Goal: Transaction & Acquisition: Purchase product/service

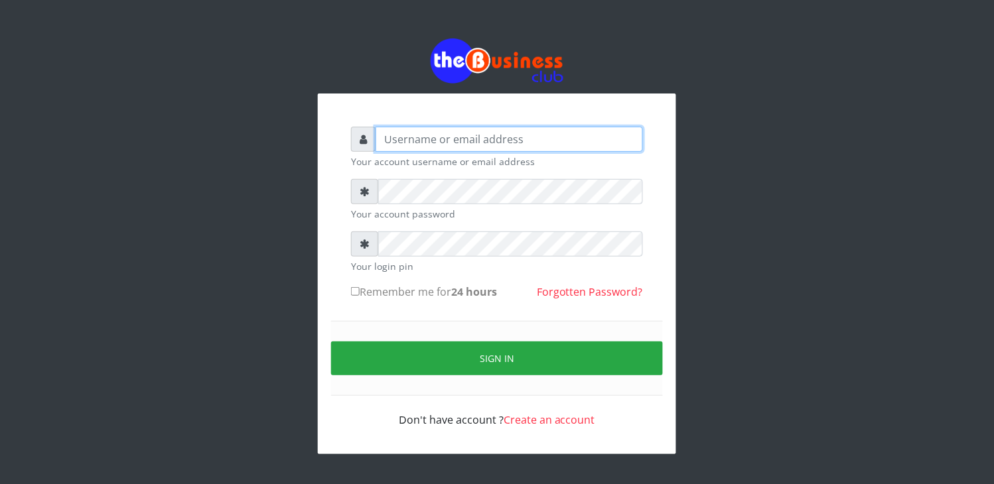
type input "YaronMarcuz"
click at [357, 289] on input "Remember me for 24 hours" at bounding box center [355, 291] width 9 height 9
checkbox input "true"
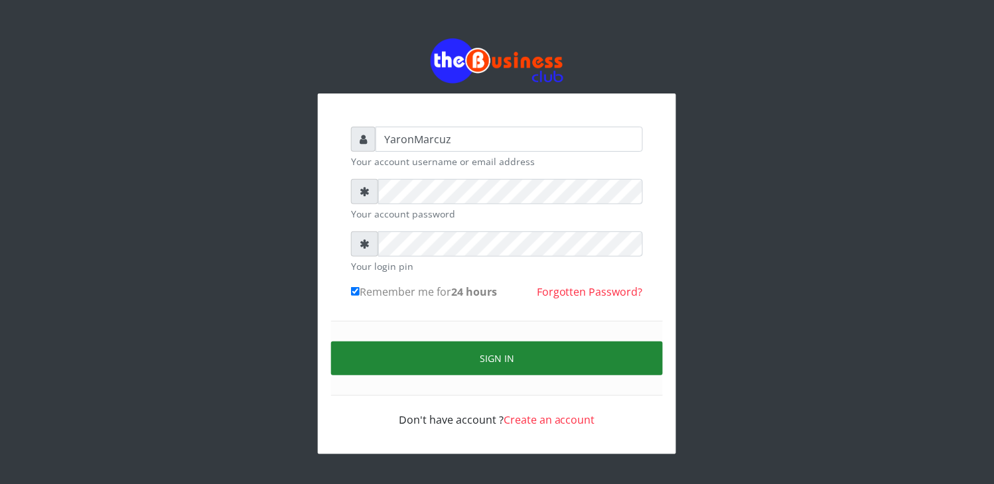
click at [430, 348] on button "Sign in" at bounding box center [497, 359] width 332 height 34
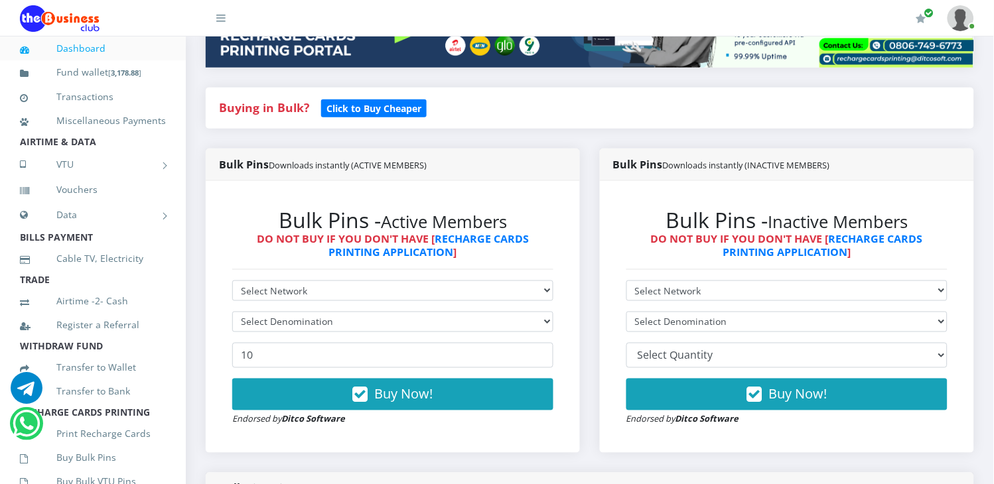
scroll to position [295, 0]
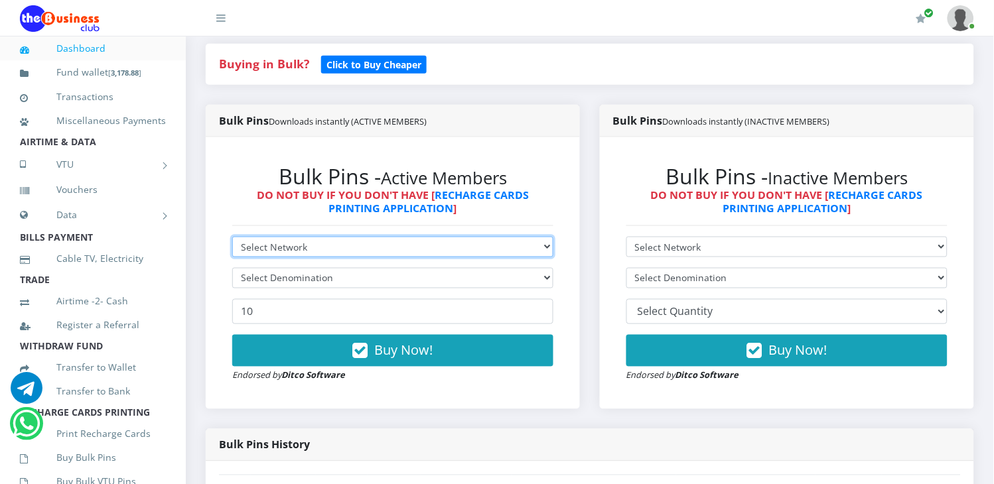
click at [523, 237] on select "Select Network MTN Globacom 9Mobile Airtel" at bounding box center [392, 247] width 321 height 21
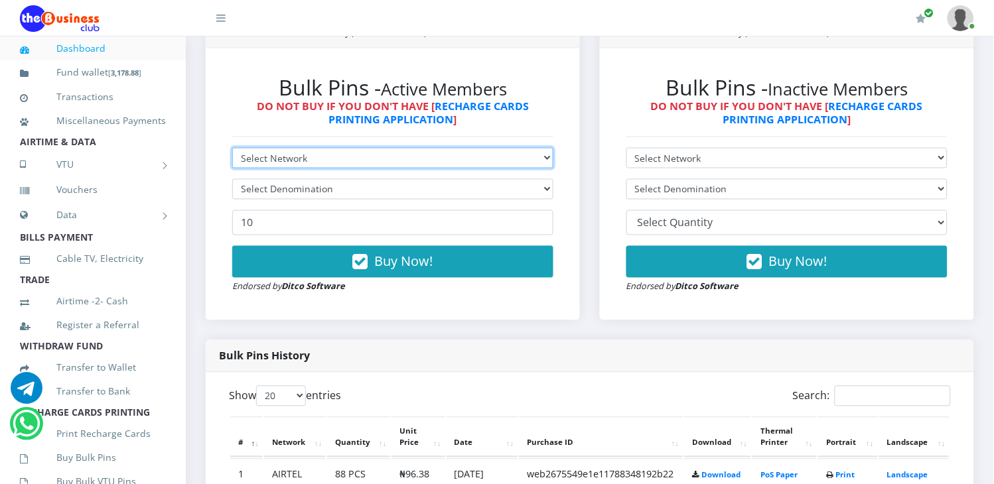
select select "MTN"
click at [232, 148] on select "Select Network MTN Globacom 9Mobile Airtel" at bounding box center [392, 158] width 321 height 21
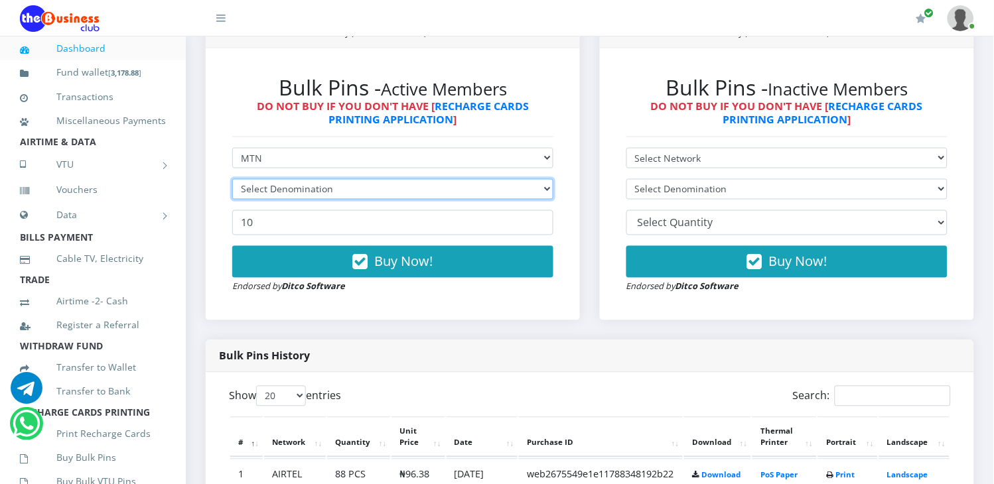
click at [532, 179] on select "Select Denomination" at bounding box center [392, 189] width 321 height 21
click at [551, 179] on select "Select Denomination" at bounding box center [392, 189] width 321 height 21
click at [547, 179] on select "Select Denomination" at bounding box center [392, 189] width 321 height 21
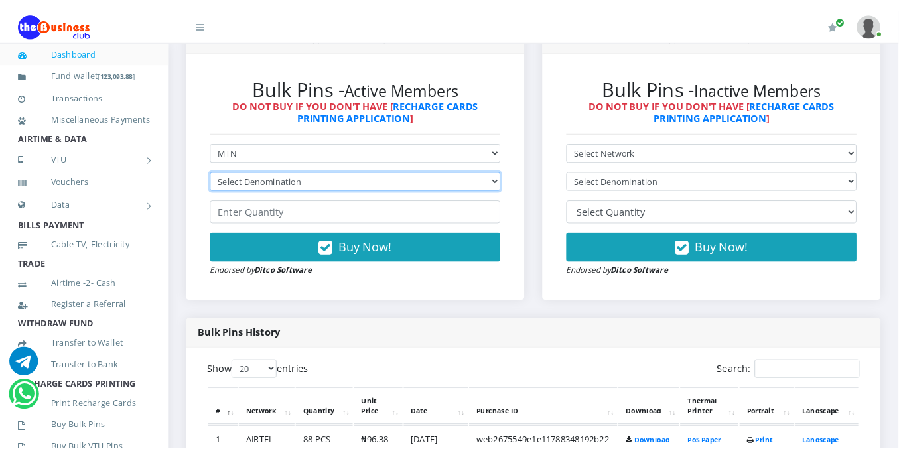
scroll to position [0, 0]
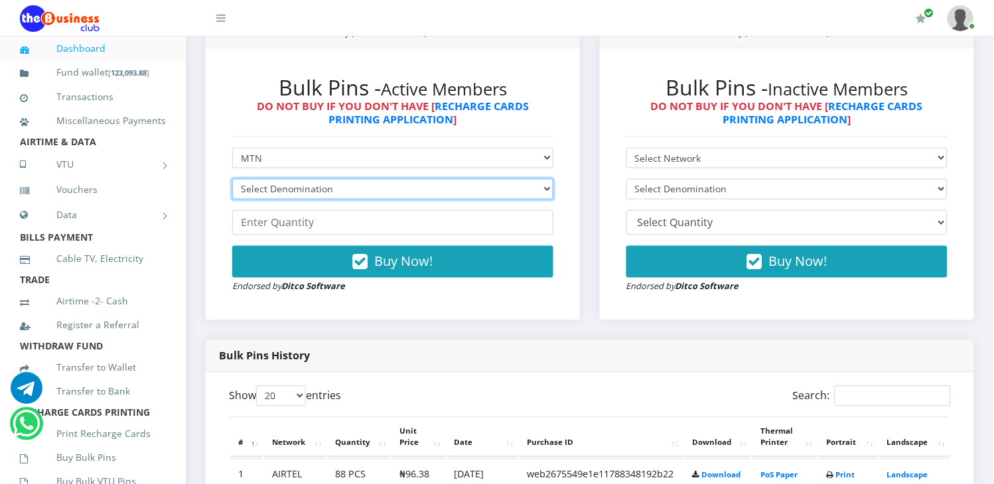
select select "193.98-200"
click at [232, 179] on select "Select Denomination MTN NGN100 - ₦96.99 MTN NGN200 - ₦193.98 MTN NGN400 - ₦387.…" at bounding box center [392, 189] width 321 height 21
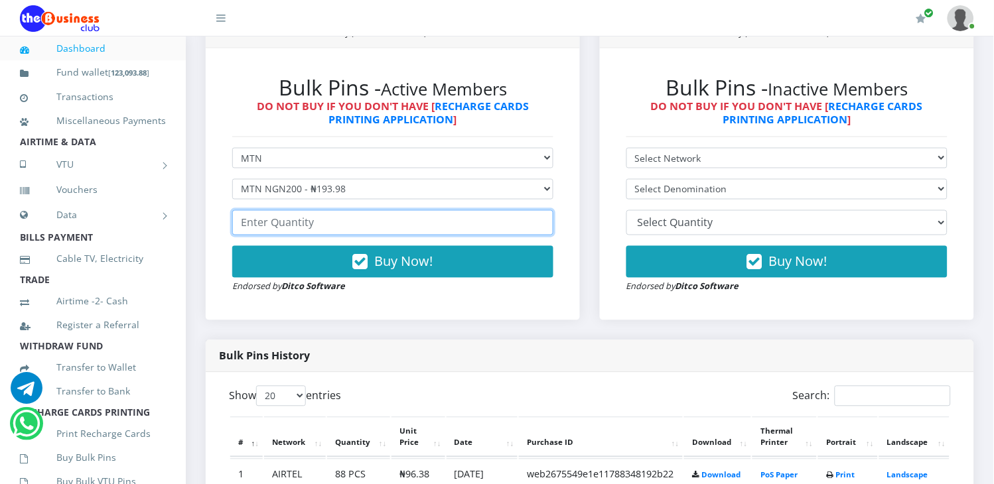
click at [322, 210] on input "number" at bounding box center [392, 222] width 321 height 25
drag, startPoint x: 273, startPoint y: 208, endPoint x: 190, endPoint y: 202, distance: 83.8
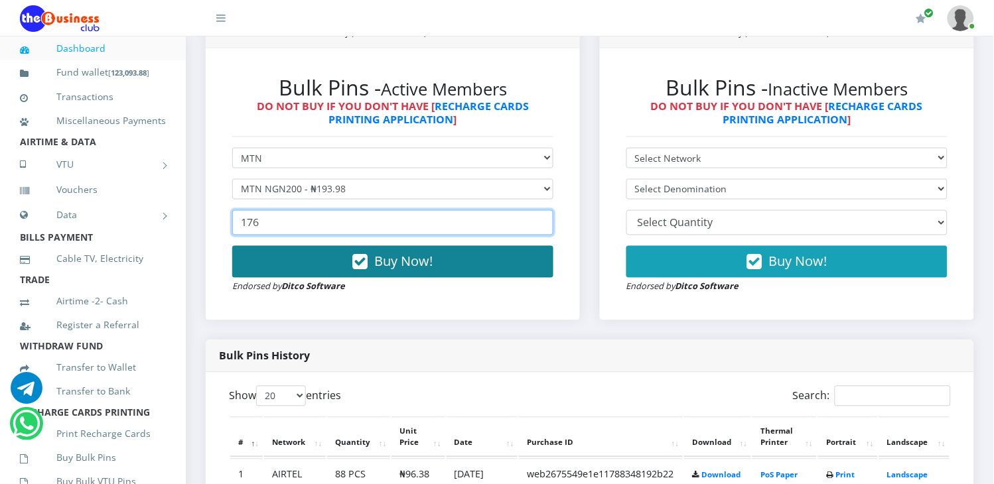
type input "176"
click at [297, 246] on button "Buy Now!" at bounding box center [392, 262] width 321 height 32
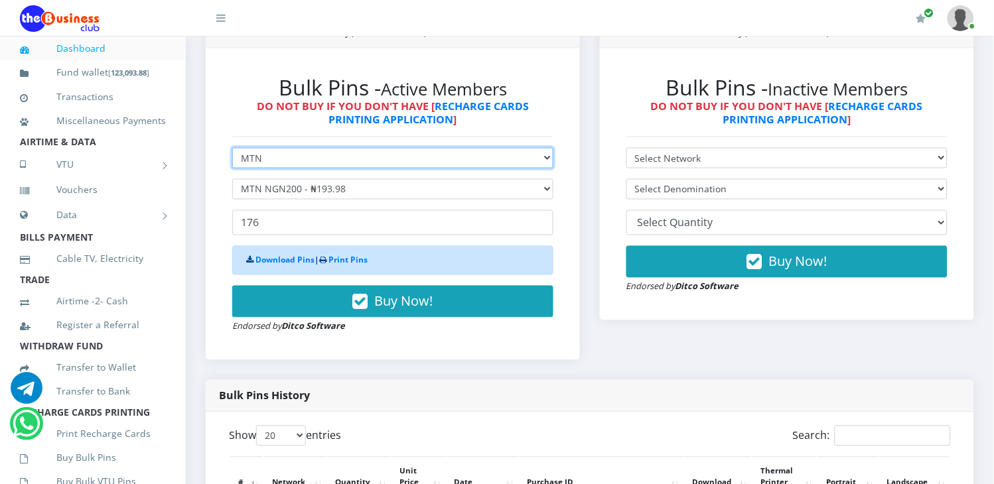
click at [315, 149] on select "Select Network MTN Globacom 9Mobile Airtel" at bounding box center [392, 158] width 321 height 21
select select "Airtel"
click at [232, 148] on select "Select Network MTN Globacom 9Mobile Airtel" at bounding box center [392, 158] width 321 height 21
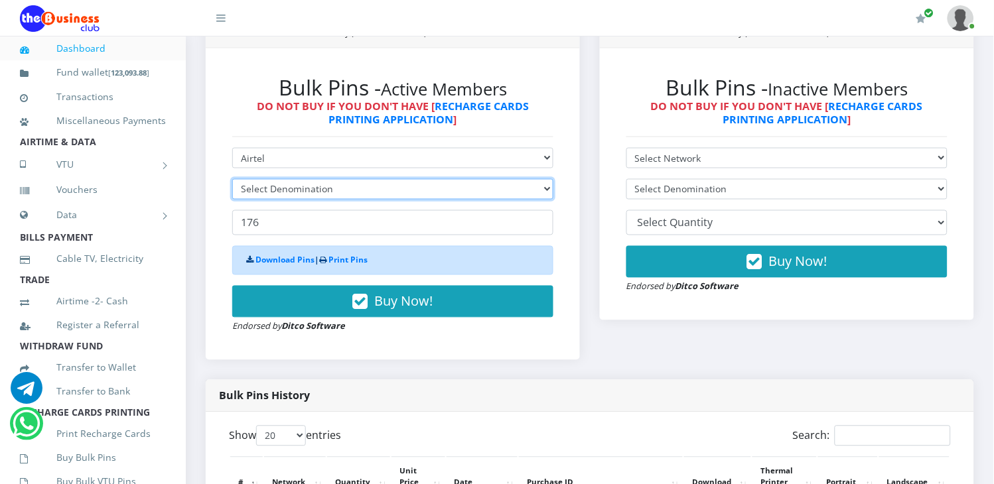
click at [347, 179] on select "Select Denomination" at bounding box center [392, 189] width 321 height 21
click at [354, 179] on select "Select Denomination" at bounding box center [392, 189] width 321 height 21
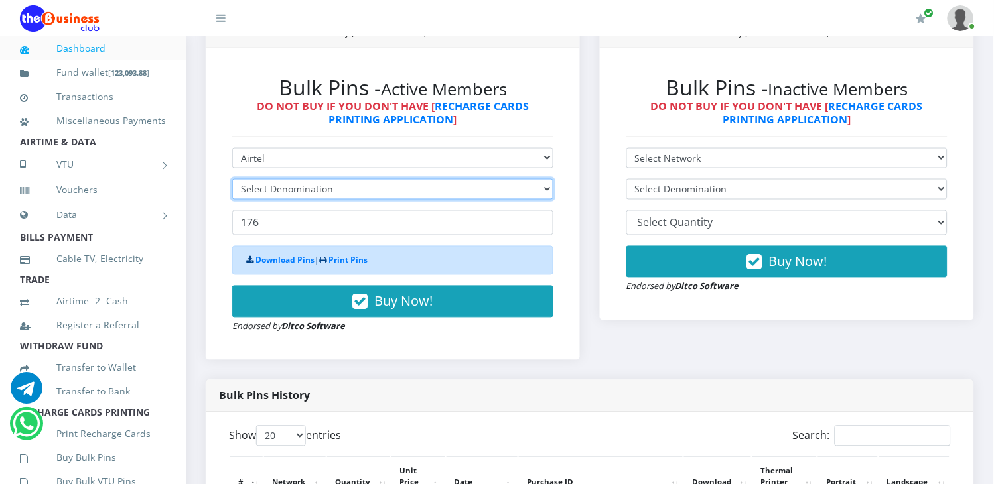
click at [354, 179] on select "Select Denomination" at bounding box center [392, 189] width 321 height 21
click at [355, 179] on select "Select Denomination" at bounding box center [392, 189] width 321 height 21
click at [355, 179] on select "Select Denomination Airtel NGN100 - ₦96.38 Airtel NGN200 - ₦192.76 Airtel NGN50…" at bounding box center [392, 189] width 321 height 21
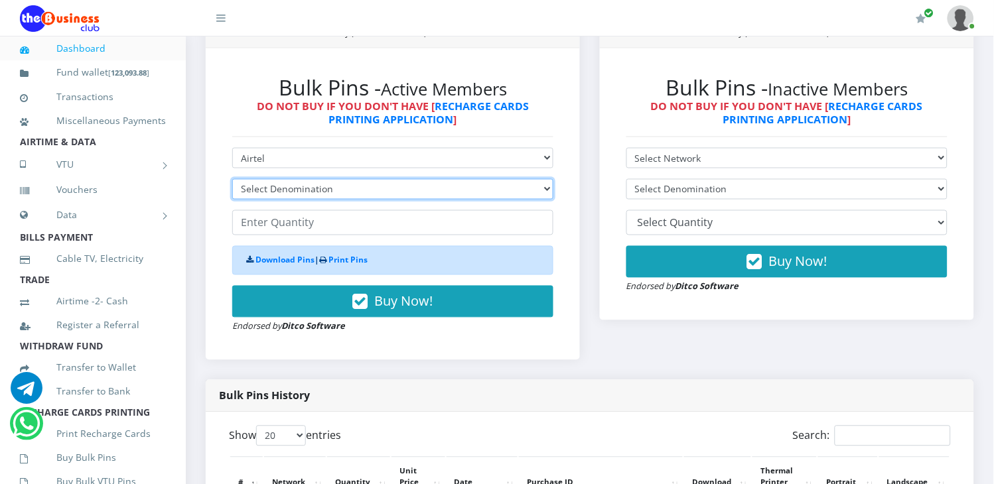
click at [355, 179] on select "Select Denomination Airtel NGN100 - ₦96.38 Airtel NGN200 - ₦192.76 Airtel NGN50…" at bounding box center [392, 189] width 321 height 21
select select "192.76-200"
click at [232, 179] on select "Select Denomination Airtel NGN100 - ₦96.38 Airtel NGN200 - ₦192.76 Airtel NGN50…" at bounding box center [392, 189] width 321 height 21
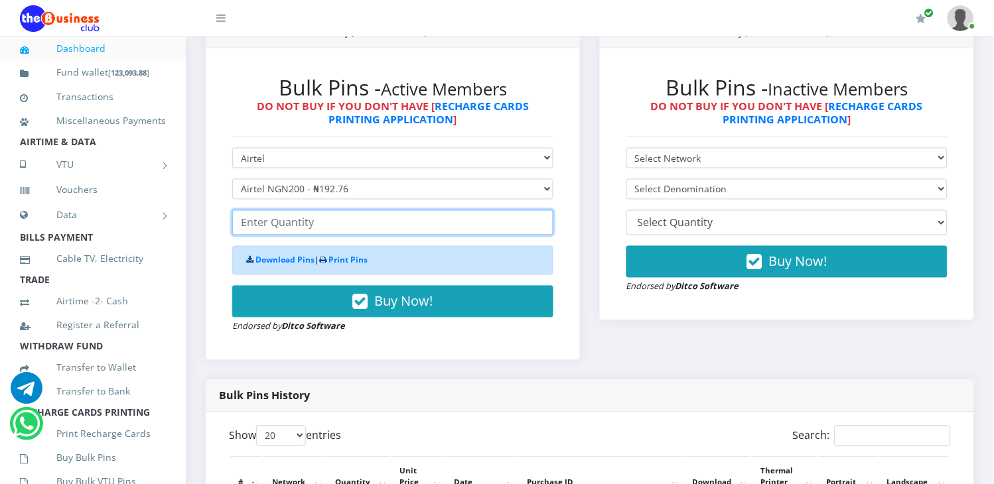
click at [279, 217] on input "number" at bounding box center [392, 222] width 321 height 25
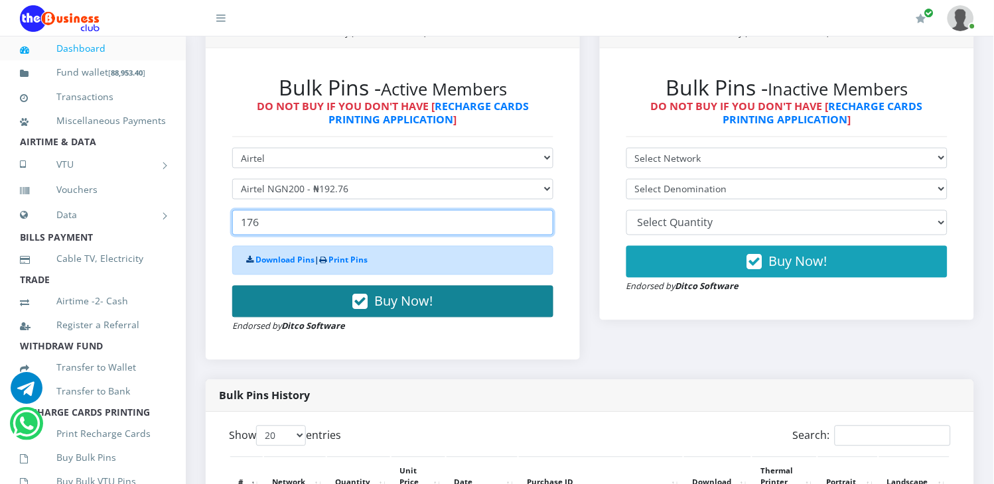
type input "176"
click at [326, 289] on button "Buy Now!" at bounding box center [392, 302] width 321 height 32
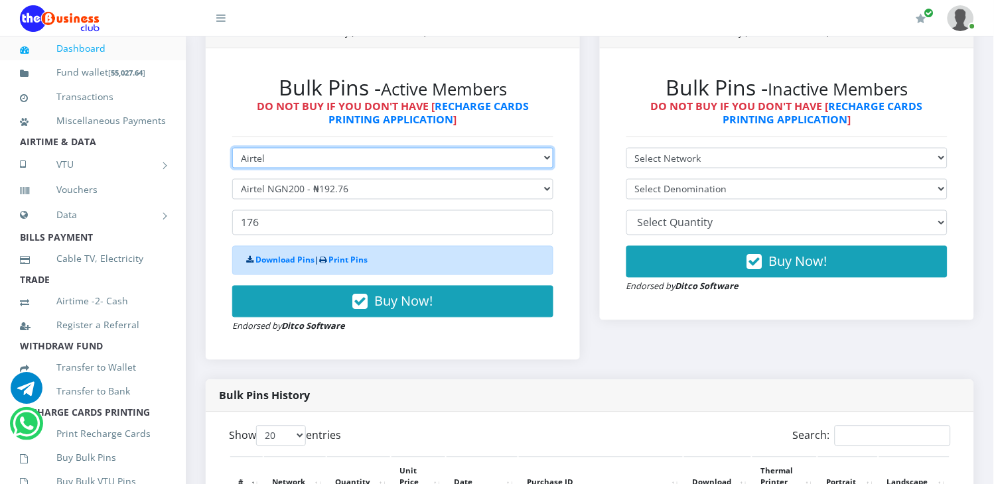
click at [330, 151] on select "Select Network MTN Globacom 9Mobile Airtel" at bounding box center [392, 158] width 321 height 21
select select "MTN"
click at [232, 148] on select "Select Network MTN Globacom 9Mobile Airtel" at bounding box center [392, 158] width 321 height 21
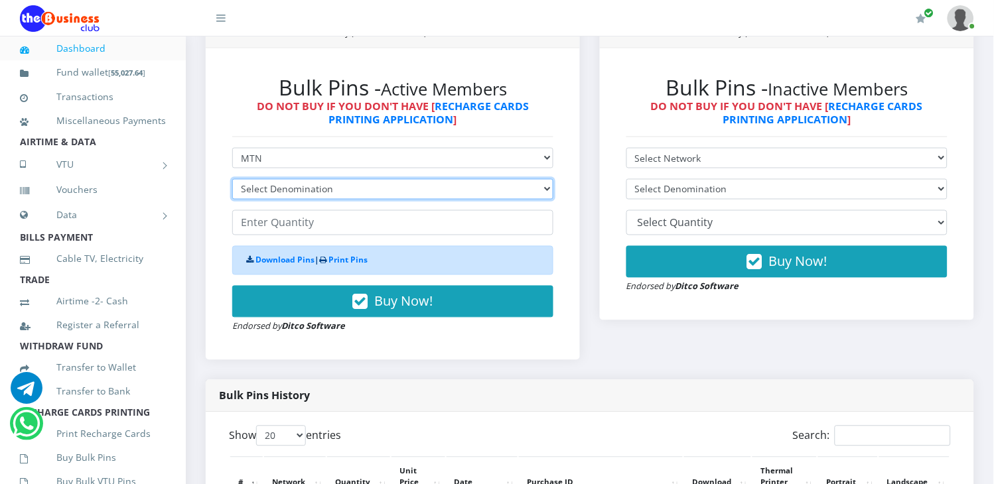
click at [377, 179] on select "Select Denomination" at bounding box center [392, 189] width 321 height 21
select select "96.99-100"
click at [232, 179] on select "Select Denomination MTN NGN100 - ₦96.99 MTN NGN200 - ₦193.98 MTN NGN400 - ₦387.…" at bounding box center [392, 189] width 321 height 21
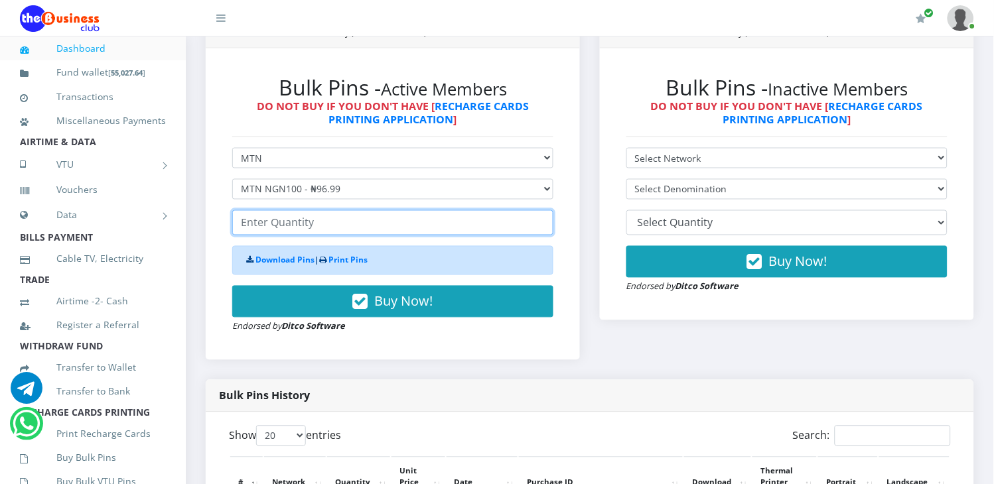
click at [307, 210] on input "number" at bounding box center [392, 222] width 321 height 25
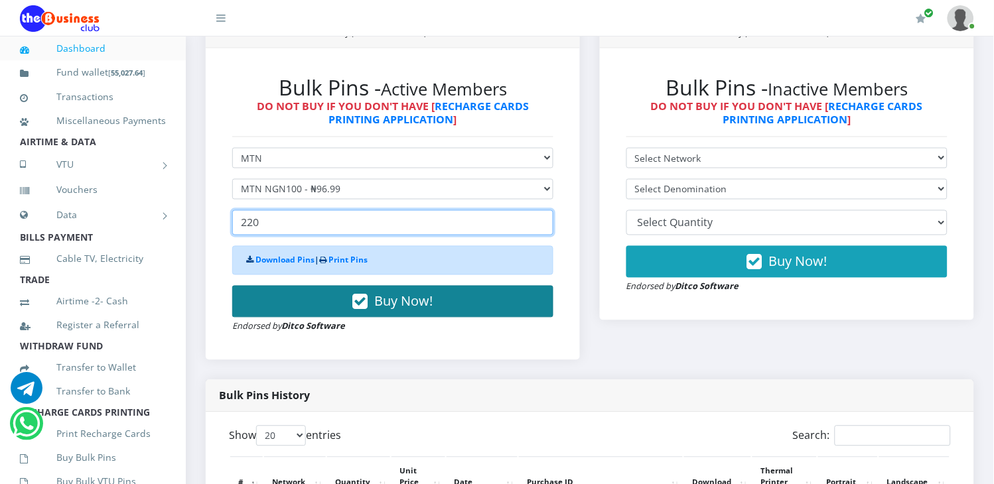
type input "220"
click at [289, 288] on button "Buy Now!" at bounding box center [392, 302] width 321 height 32
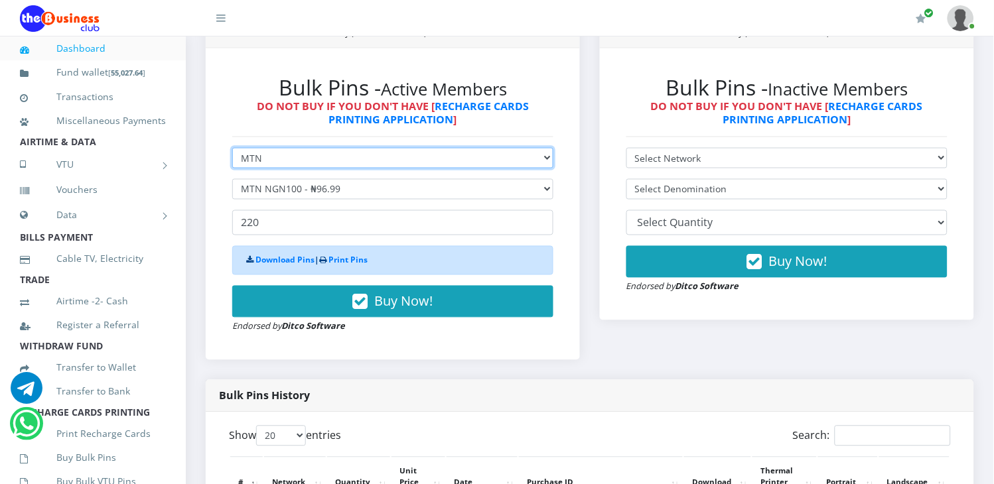
click at [352, 148] on select "Select Network MTN Globacom 9Mobile Airtel" at bounding box center [392, 158] width 321 height 21
select select "Airtel"
click at [232, 148] on select "Select Network MTN Globacom 9Mobile Airtel" at bounding box center [392, 158] width 321 height 21
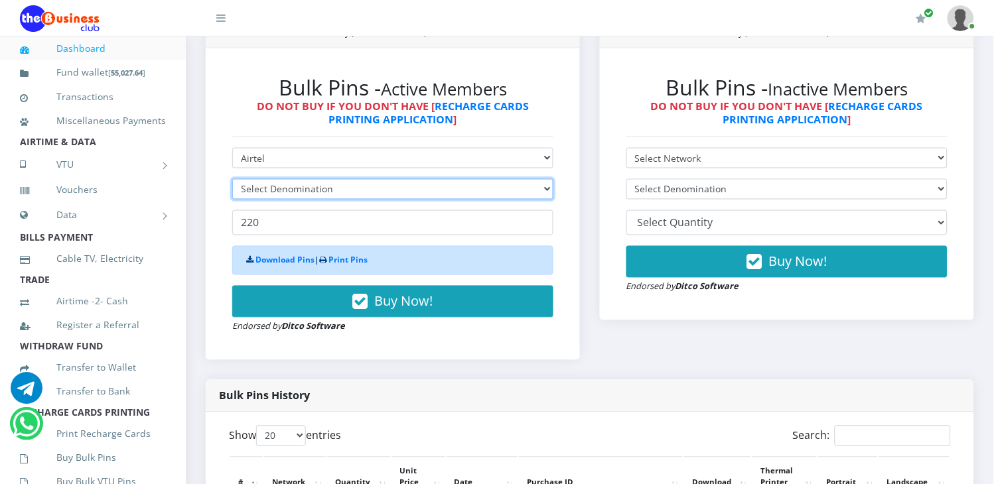
click at [313, 179] on select "Select Denomination" at bounding box center [392, 189] width 321 height 21
click at [367, 179] on select "Select Denomination" at bounding box center [392, 189] width 321 height 21
select select "96.38-100"
click at [232, 179] on select "Select Denomination Airtel NGN100 - ₦96.38 Airtel NGN200 - ₦192.76 Airtel NGN50…" at bounding box center [392, 189] width 321 height 21
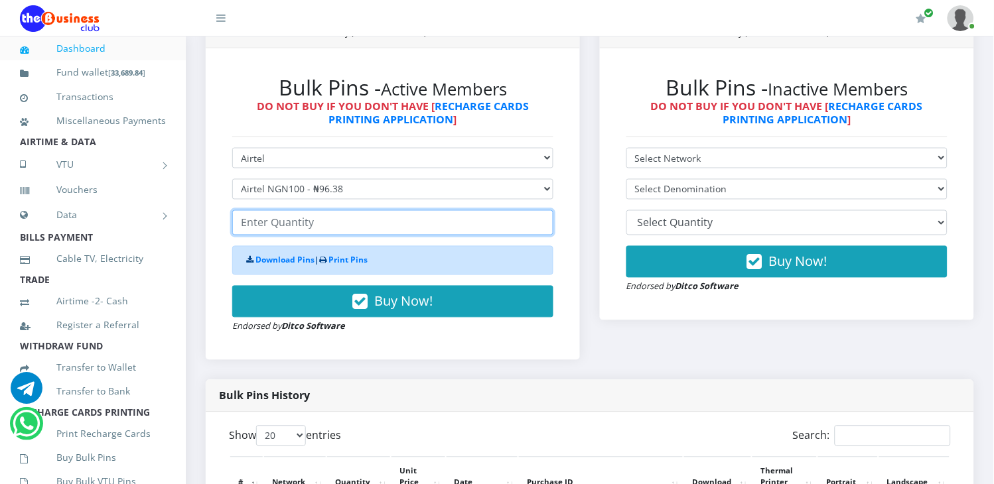
click at [285, 210] on input "number" at bounding box center [392, 222] width 321 height 25
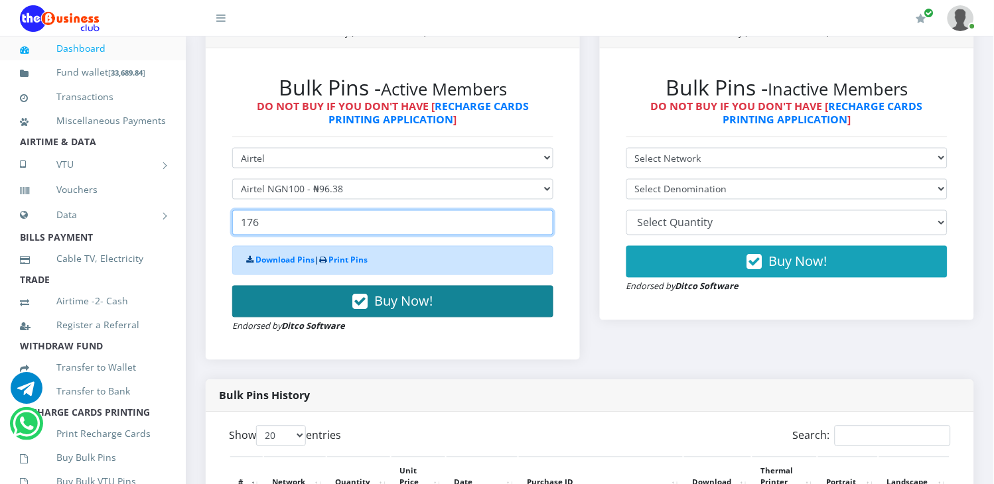
type input "176"
click at [288, 286] on button "Buy Now!" at bounding box center [392, 302] width 321 height 32
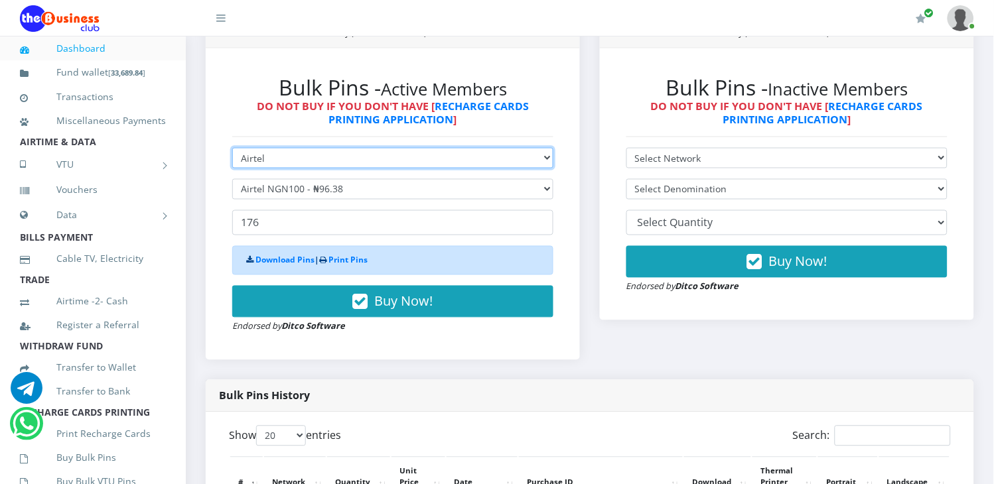
click at [352, 149] on select "Select Network MTN Globacom 9Mobile Airtel" at bounding box center [392, 158] width 321 height 21
select select "Glo"
click at [232, 148] on select "Select Network MTN Globacom 9Mobile Airtel" at bounding box center [392, 158] width 321 height 21
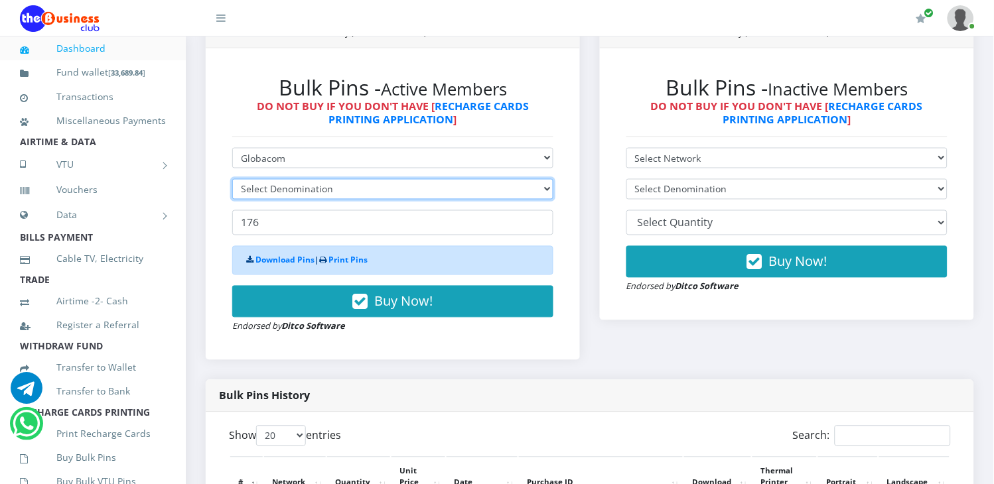
click at [281, 179] on select "Select Denomination" at bounding box center [392, 189] width 321 height 21
click at [478, 179] on select "Select Denomination" at bounding box center [392, 189] width 321 height 21
click at [478, 179] on select "Select Denomination Glo NGN100 - ₦96.55 Glo NGN200 - ₦193.10 Glo NGN500 - ₦482.…" at bounding box center [392, 189] width 321 height 21
select select "193.1-200"
click at [232, 179] on select "Select Denomination Glo NGN100 - ₦96.55 Glo NGN200 - ₦193.10 Glo NGN500 - ₦482.…" at bounding box center [392, 189] width 321 height 21
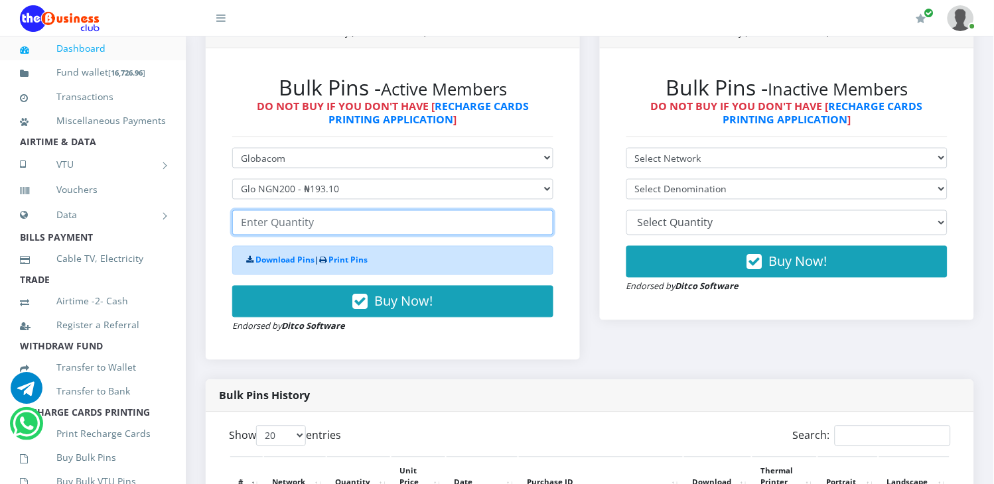
click at [303, 218] on input "number" at bounding box center [392, 222] width 321 height 25
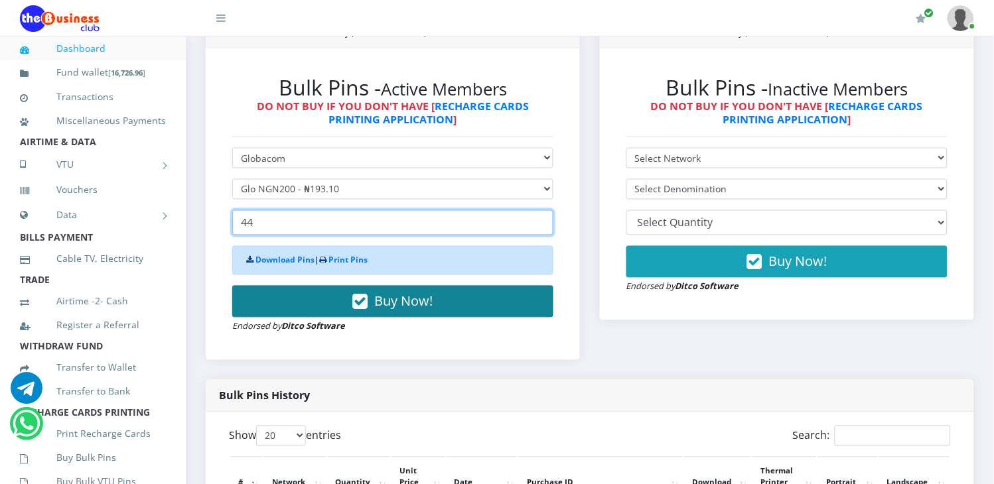
type input "44"
click at [301, 286] on button "Buy Now!" at bounding box center [392, 302] width 321 height 32
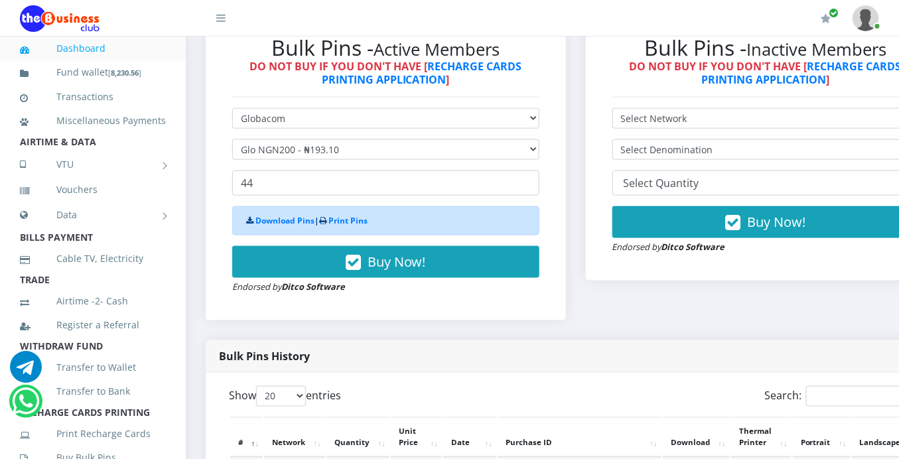
scroll to position [384, 0]
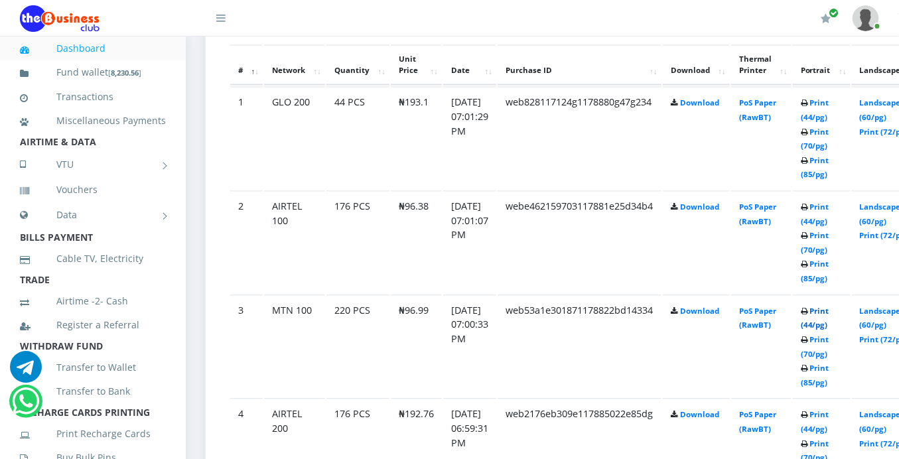
click at [819, 307] on link "Print (44/pg)" at bounding box center [815, 319] width 29 height 25
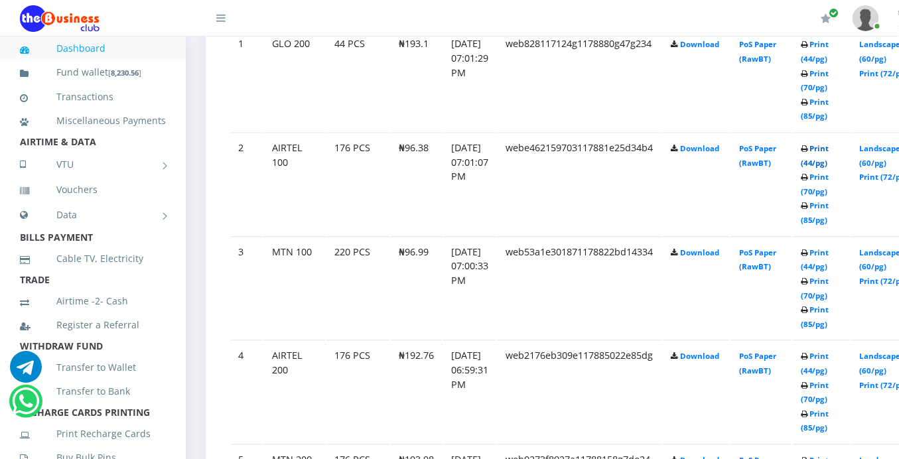
click at [816, 143] on link "Print (44/pg)" at bounding box center [815, 155] width 29 height 25
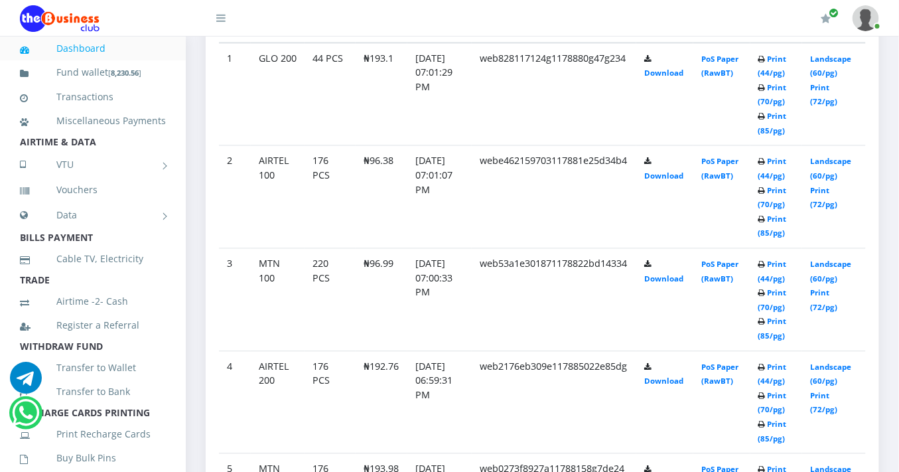
scroll to position [884, 0]
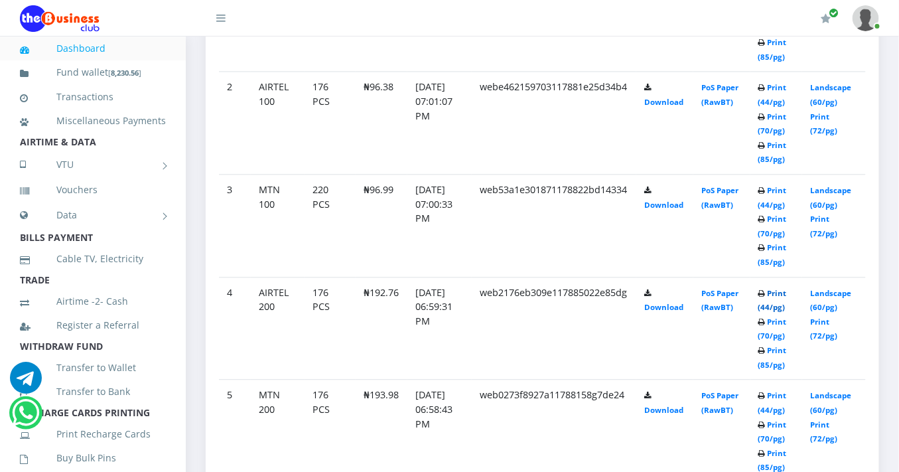
click at [778, 288] on link "Print (44/pg)" at bounding box center [772, 300] width 29 height 25
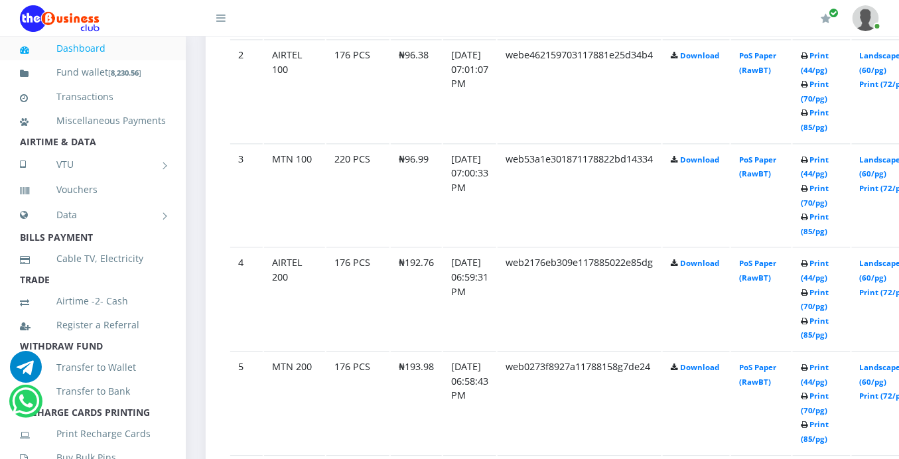
scroll to position [960, 0]
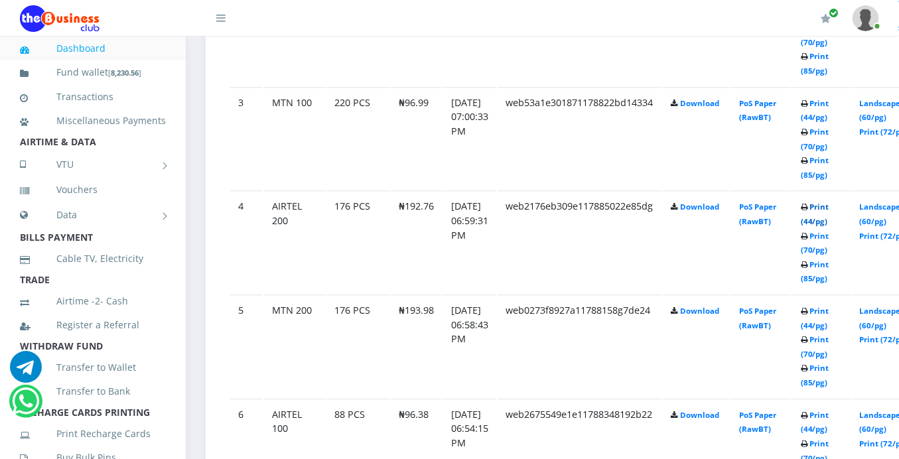
click at [818, 202] on link "Print (44/pg)" at bounding box center [815, 214] width 29 height 25
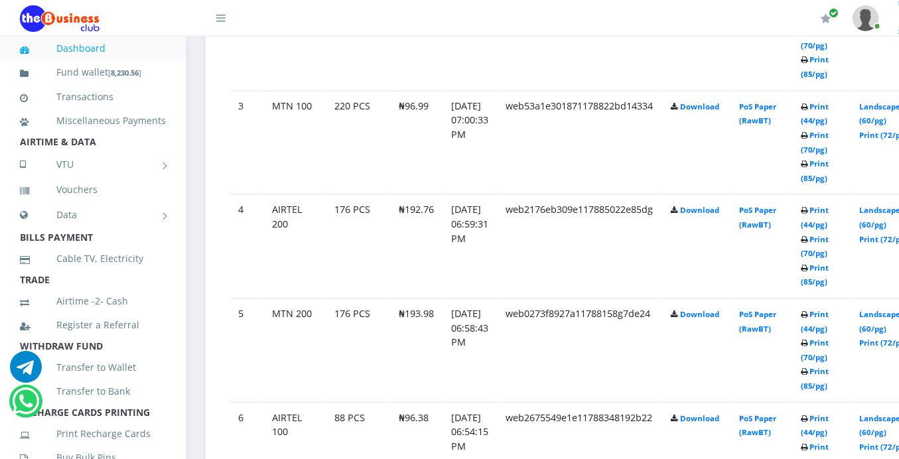
scroll to position [989, 0]
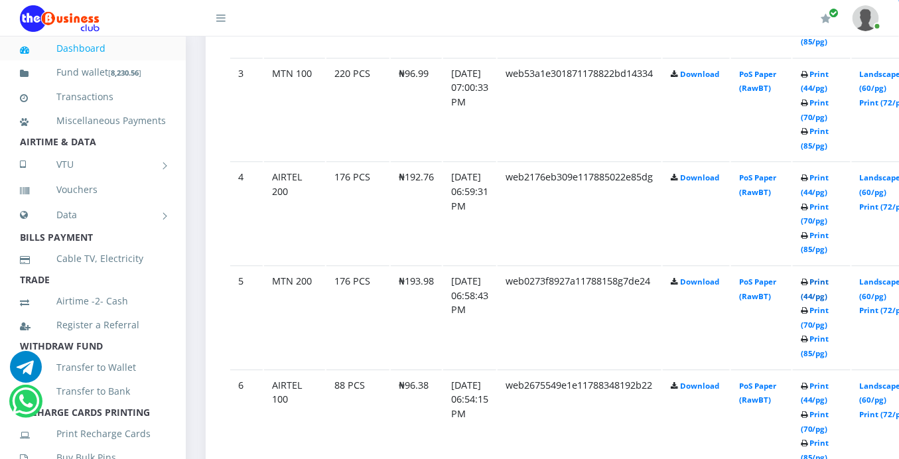
click at [820, 277] on link "Print (44/pg)" at bounding box center [815, 289] width 29 height 25
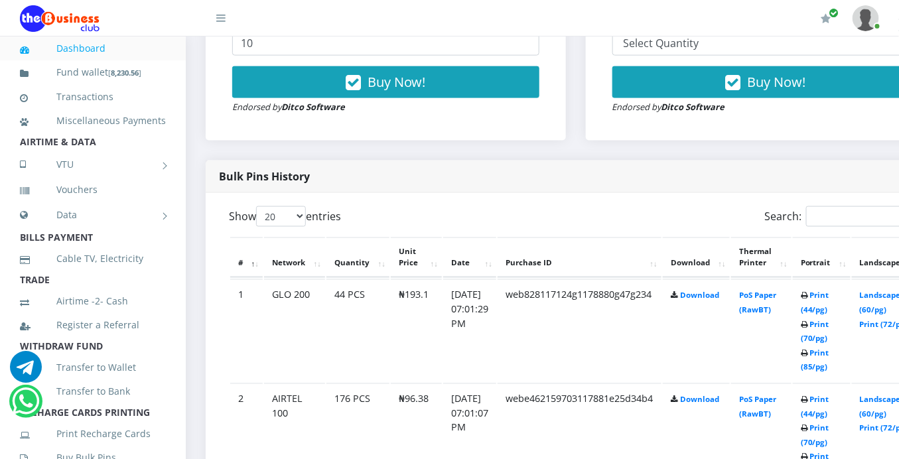
scroll to position [547, 0]
